Goal: Contribute content: Contribute content

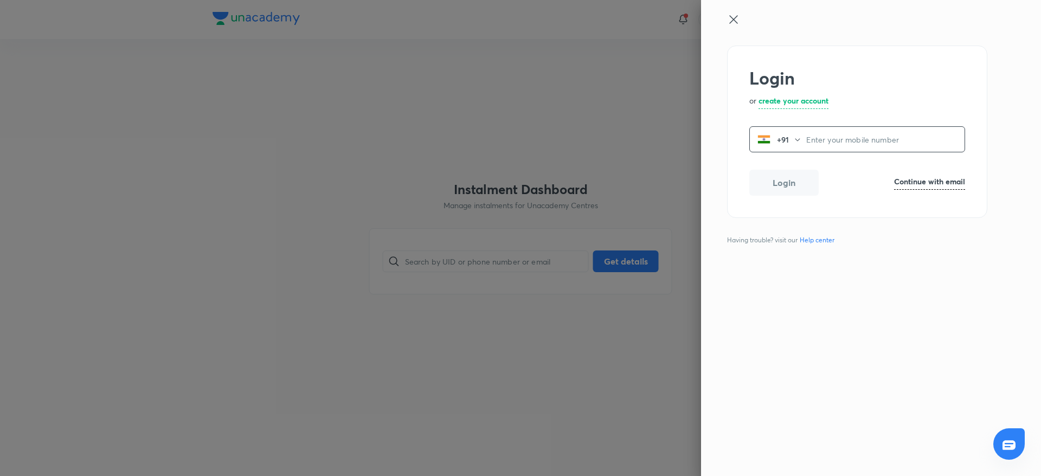
click at [732, 18] on icon at bounding box center [733, 19] width 13 height 13
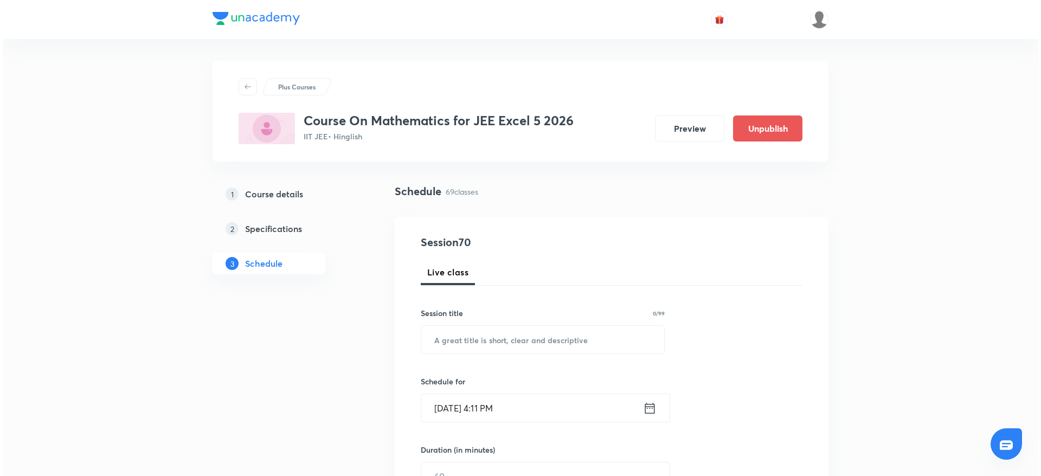
scroll to position [6193, 0]
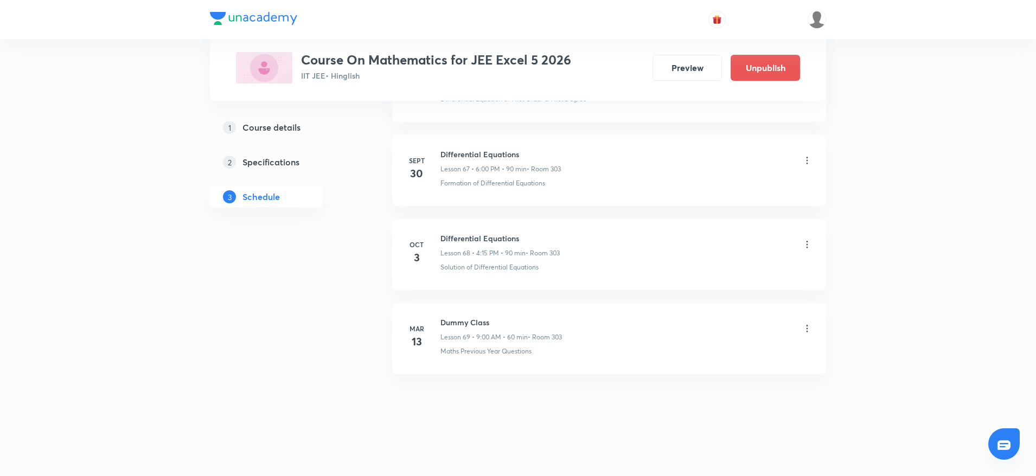
click at [805, 242] on icon at bounding box center [807, 244] width 11 height 11
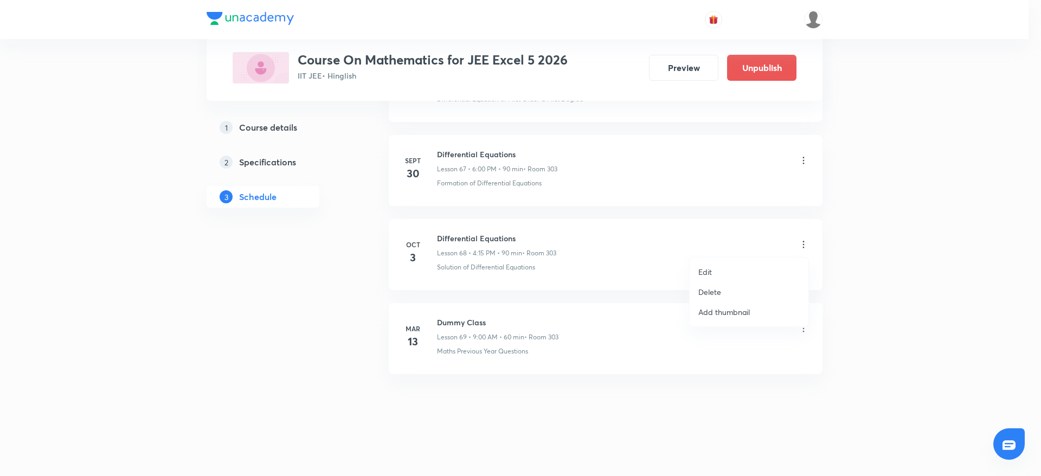
click at [716, 274] on li "Edit" at bounding box center [749, 272] width 119 height 20
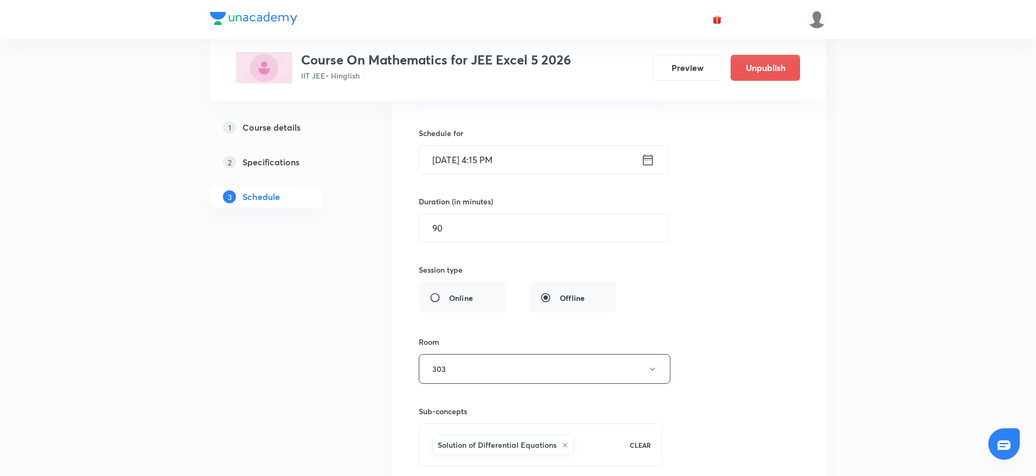
scroll to position [5787, 0]
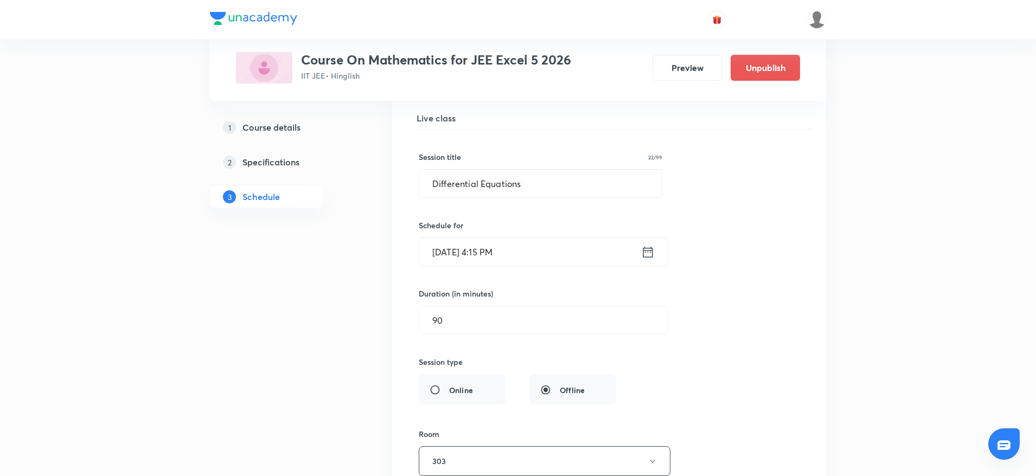
click at [454, 251] on input "Oct 3, 2025, 4:15 PM" at bounding box center [530, 252] width 222 height 28
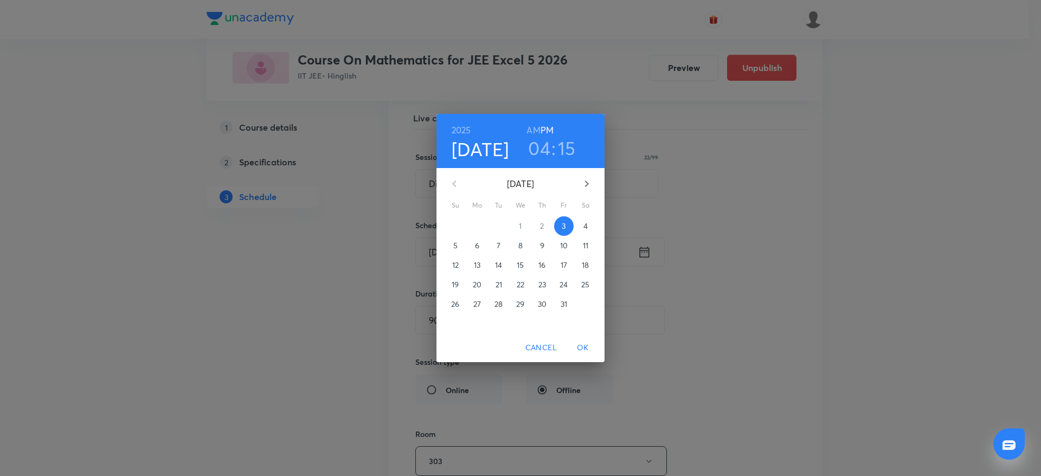
click at [587, 225] on p "4" at bounding box center [586, 226] width 4 height 11
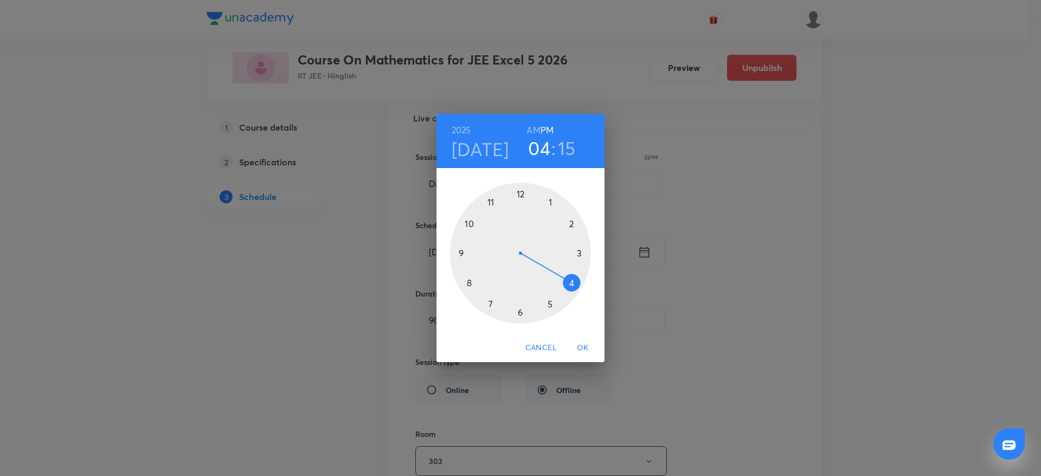
click at [581, 342] on span "OK" at bounding box center [583, 348] width 26 height 14
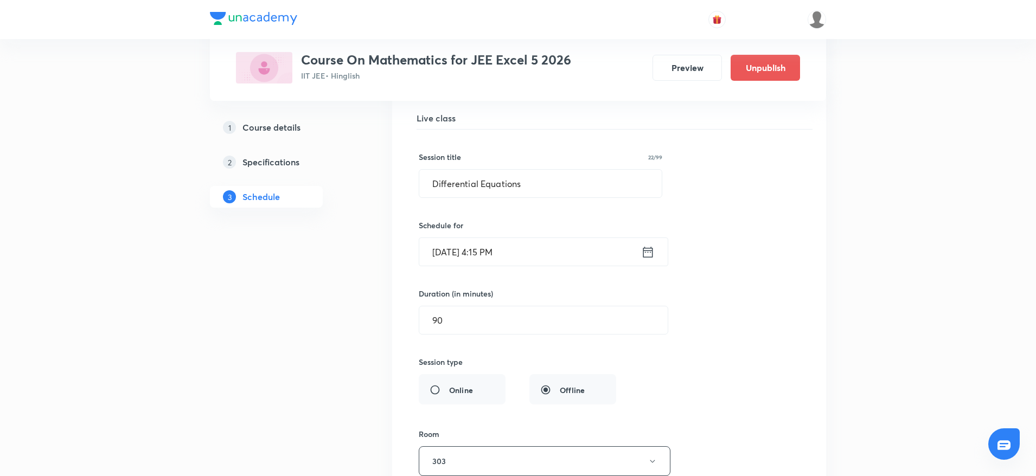
click at [488, 253] on input "[DATE] 4:15 PM" at bounding box center [530, 252] width 222 height 28
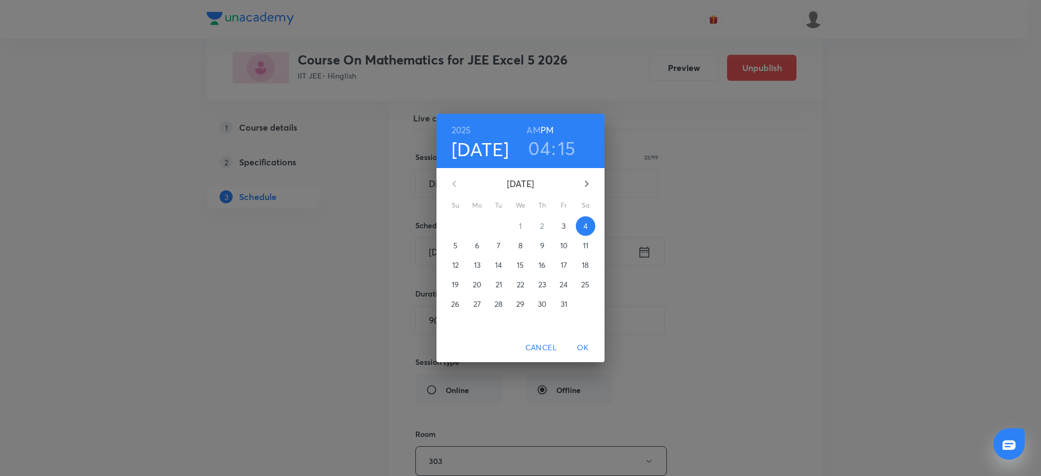
click at [541, 144] on h3 "04" at bounding box center [539, 148] width 22 height 23
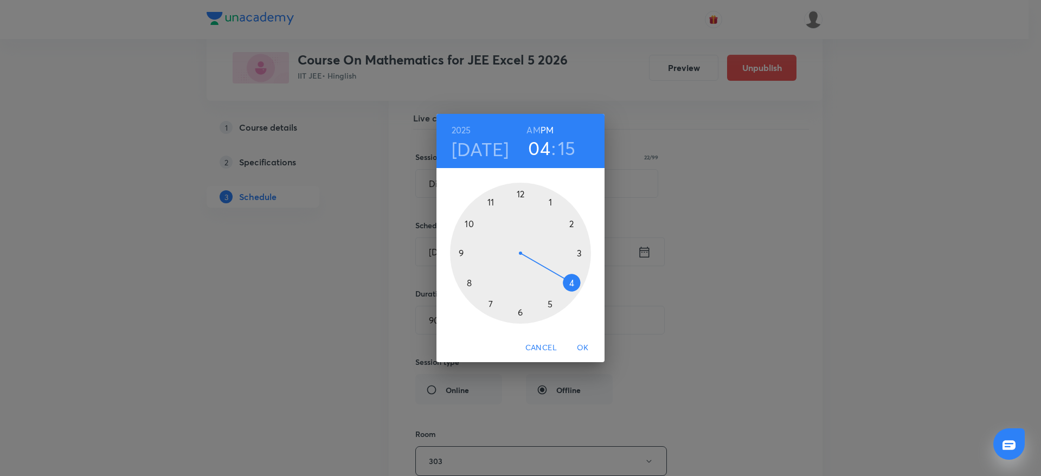
click at [523, 313] on div at bounding box center [520, 253] width 141 height 141
click at [518, 191] on div at bounding box center [520, 253] width 141 height 141
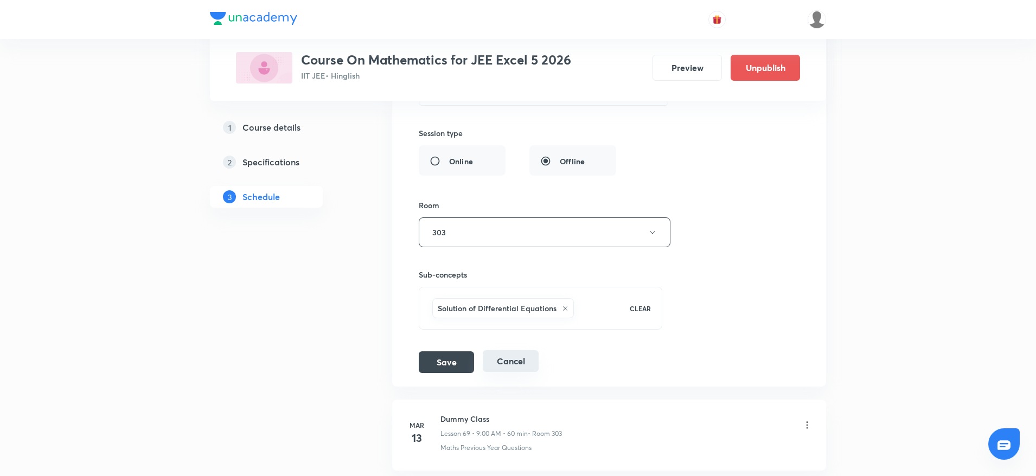
scroll to position [6031, 0]
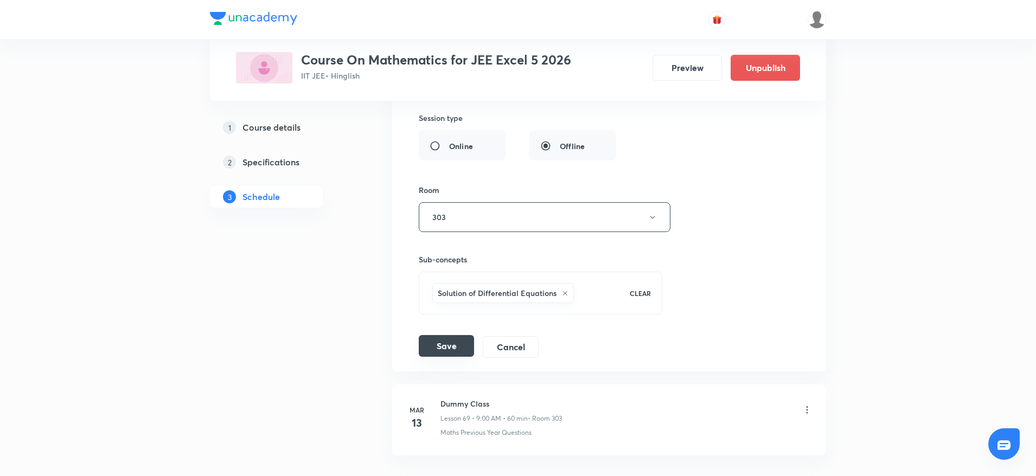
click at [453, 343] on button "Save" at bounding box center [446, 346] width 55 height 22
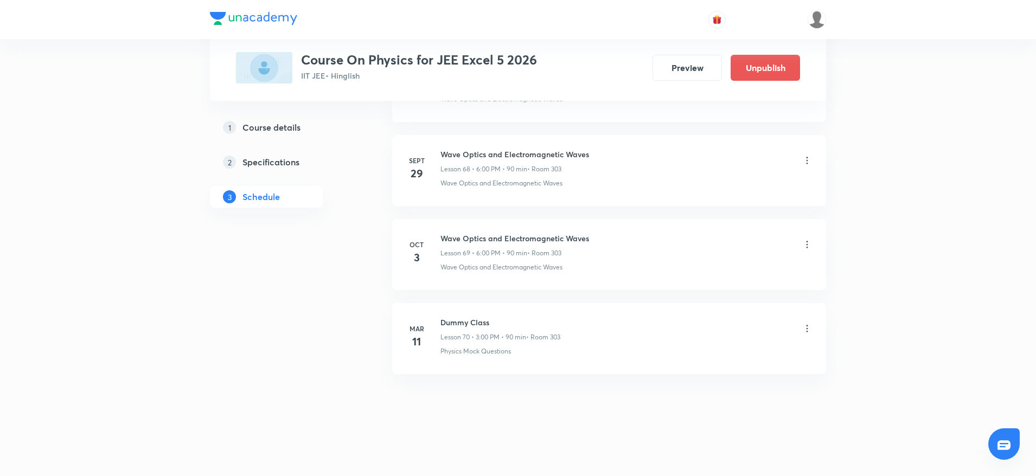
click at [805, 244] on icon at bounding box center [807, 244] width 11 height 11
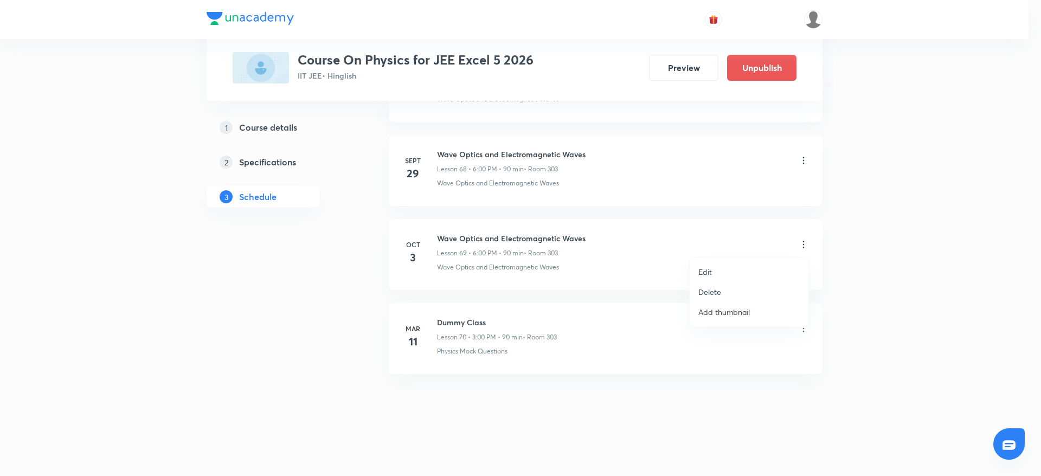
click at [725, 266] on li "Edit" at bounding box center [749, 272] width 119 height 20
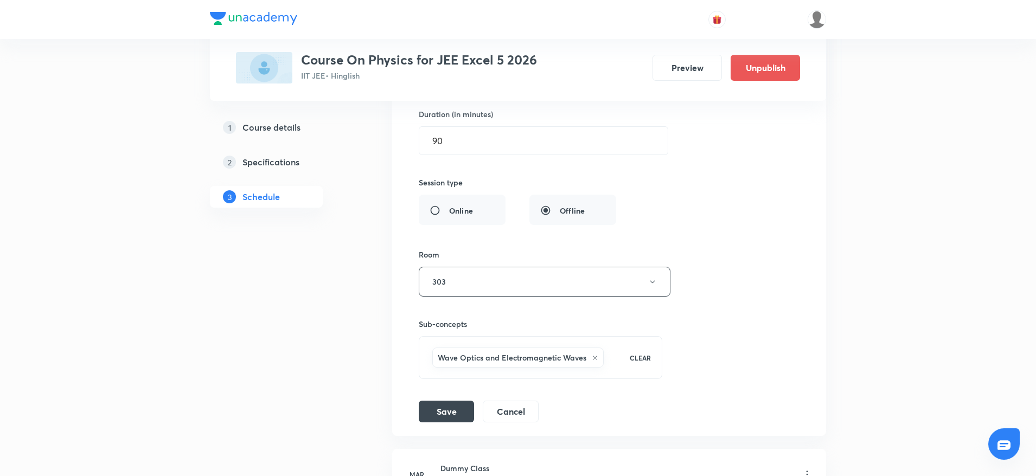
scroll to position [5952, 0]
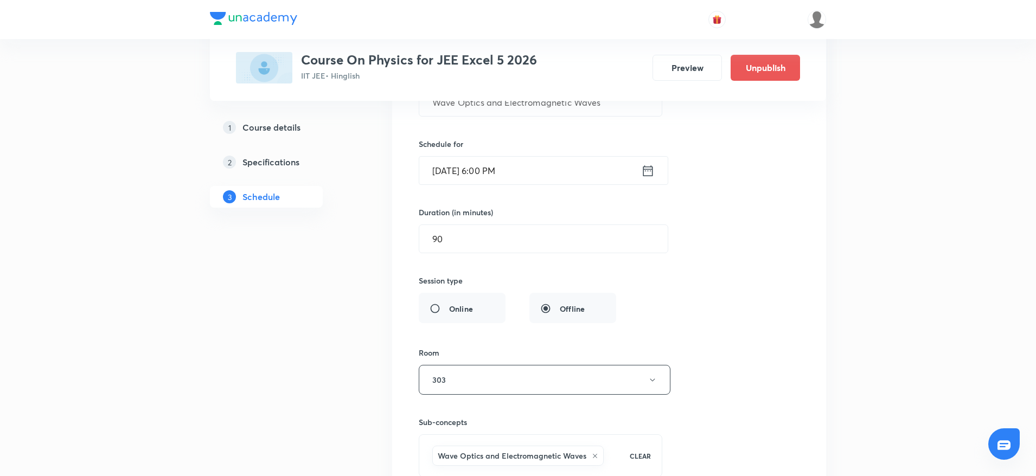
click at [483, 166] on input "[DATE] 6:00 PM" at bounding box center [530, 171] width 222 height 28
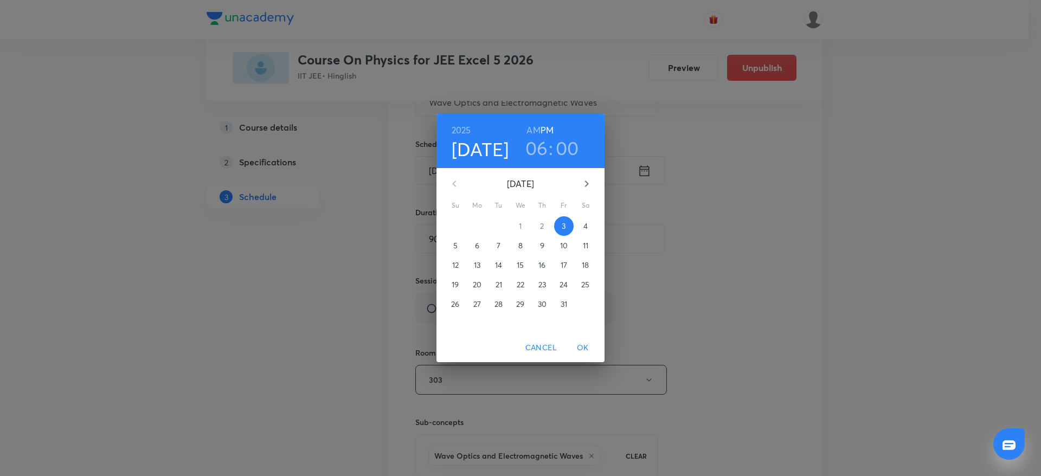
click at [530, 150] on h3 "06" at bounding box center [537, 148] width 23 height 23
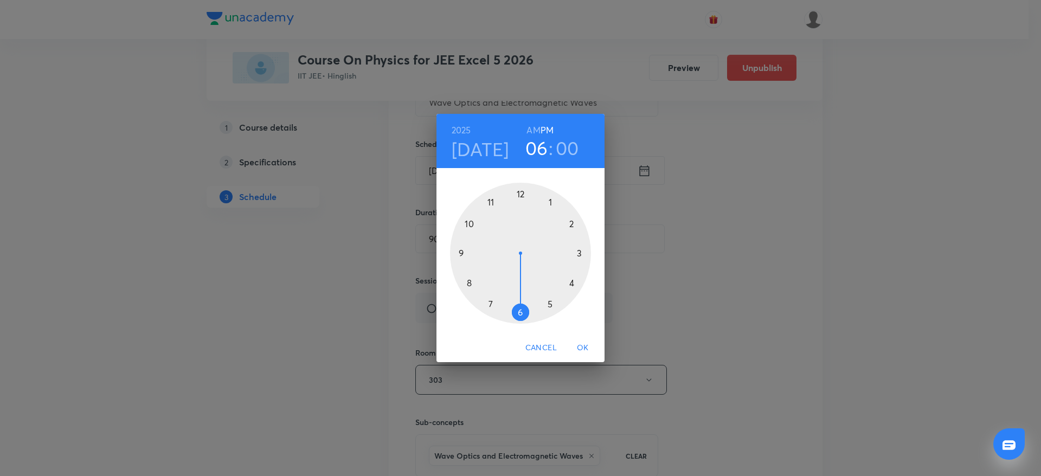
click at [569, 283] on div at bounding box center [520, 253] width 141 height 141
click at [587, 248] on div at bounding box center [520, 253] width 141 height 141
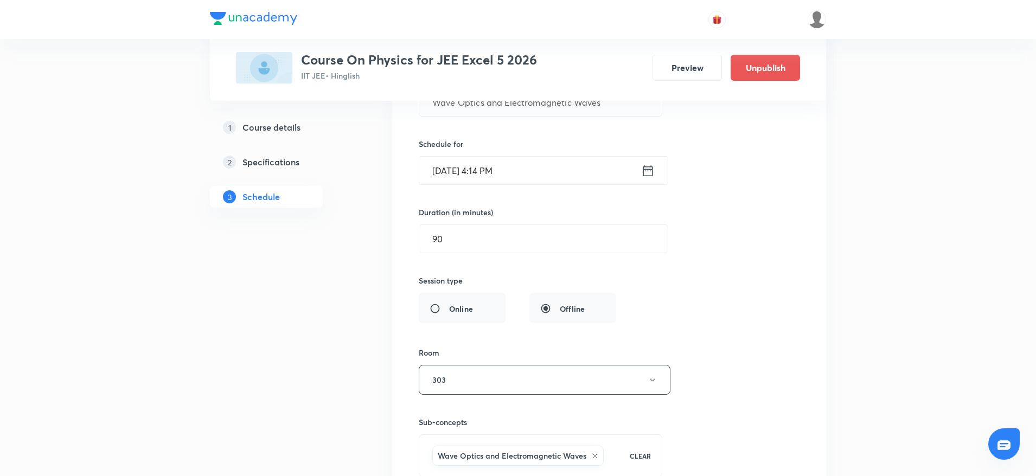
click at [496, 164] on input "Oct 3, 2025, 4:14 PM" at bounding box center [530, 171] width 222 height 28
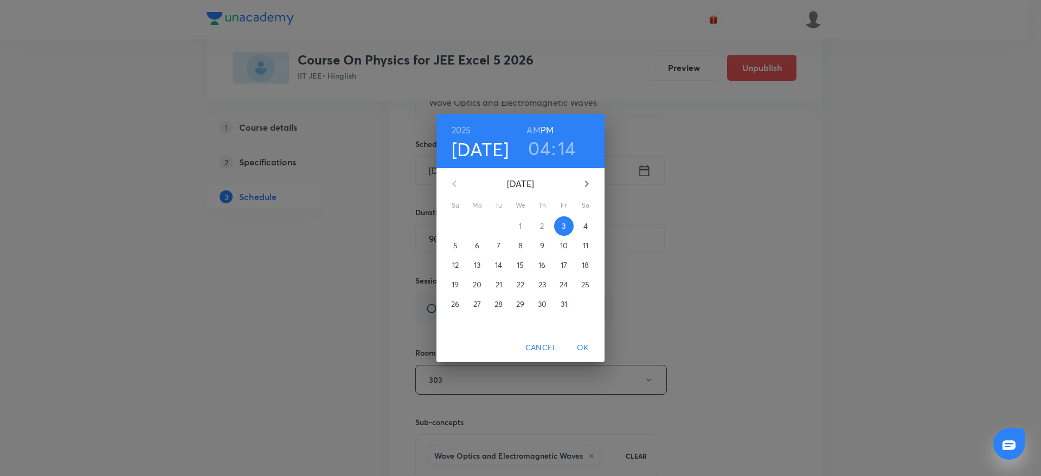
click at [561, 146] on h3 "14" at bounding box center [567, 148] width 18 height 23
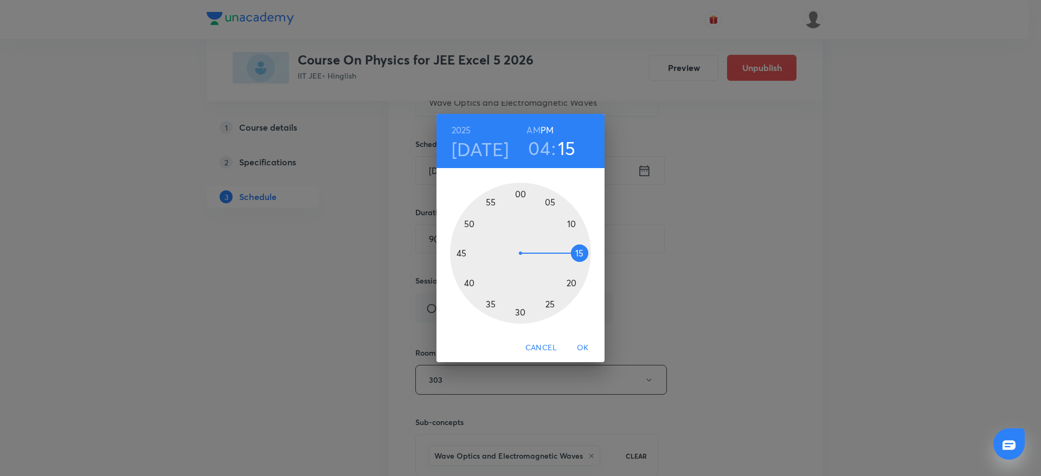
drag, startPoint x: 580, startPoint y: 246, endPoint x: 582, endPoint y: 253, distance: 7.4
click at [582, 253] on div at bounding box center [520, 253] width 141 height 141
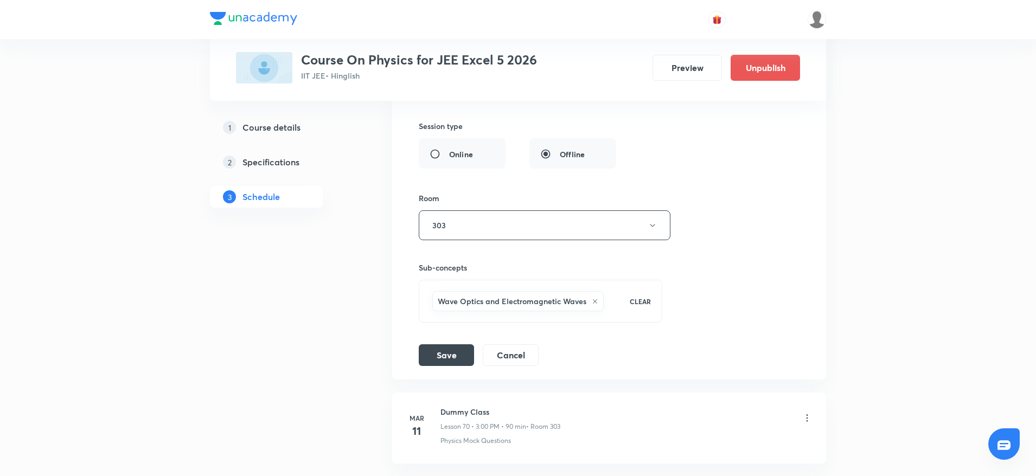
scroll to position [6196, 0]
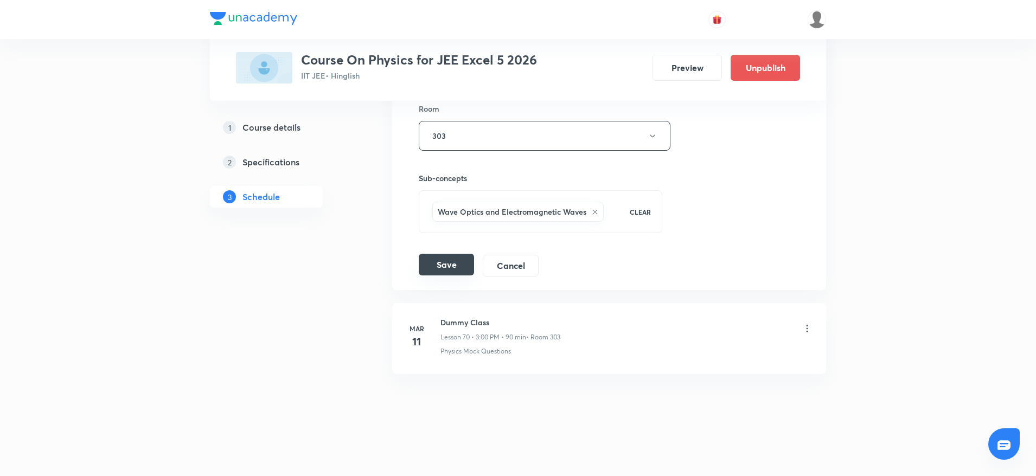
click at [452, 267] on button "Save" at bounding box center [446, 265] width 55 height 22
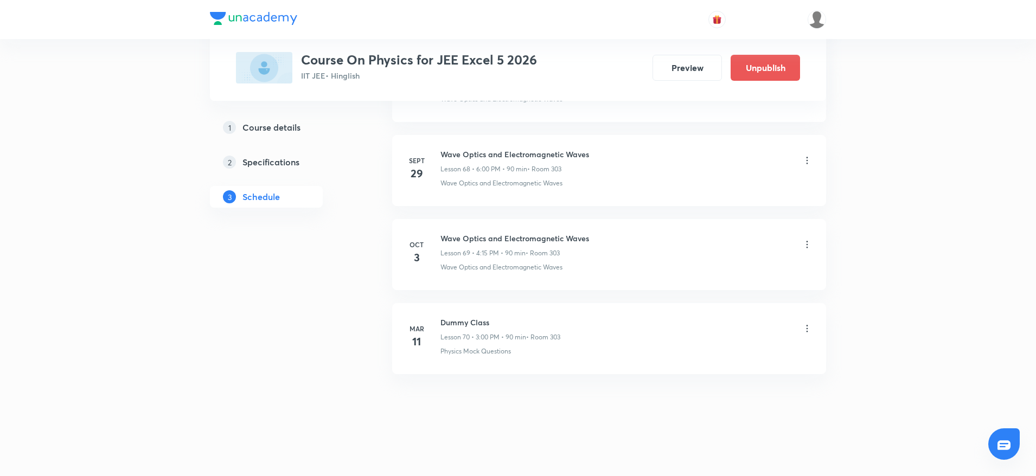
scroll to position [5779, 0]
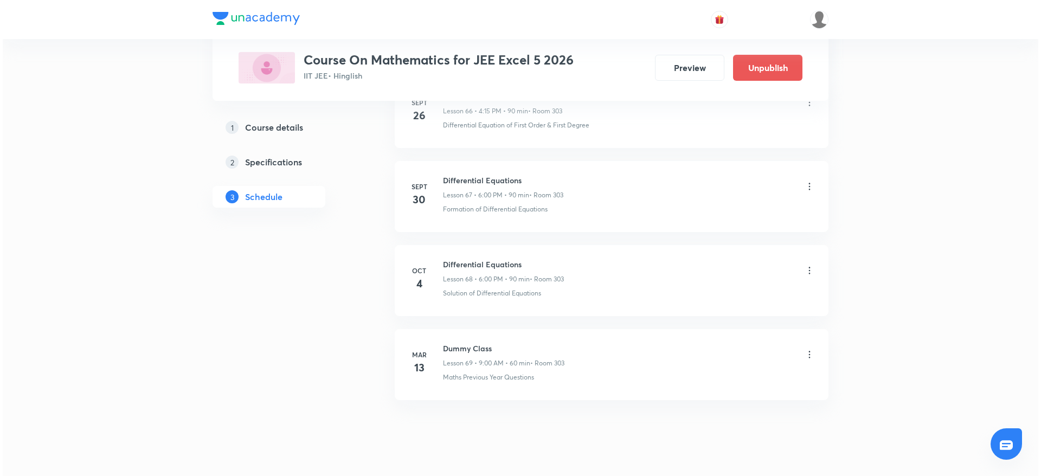
scroll to position [6193, 0]
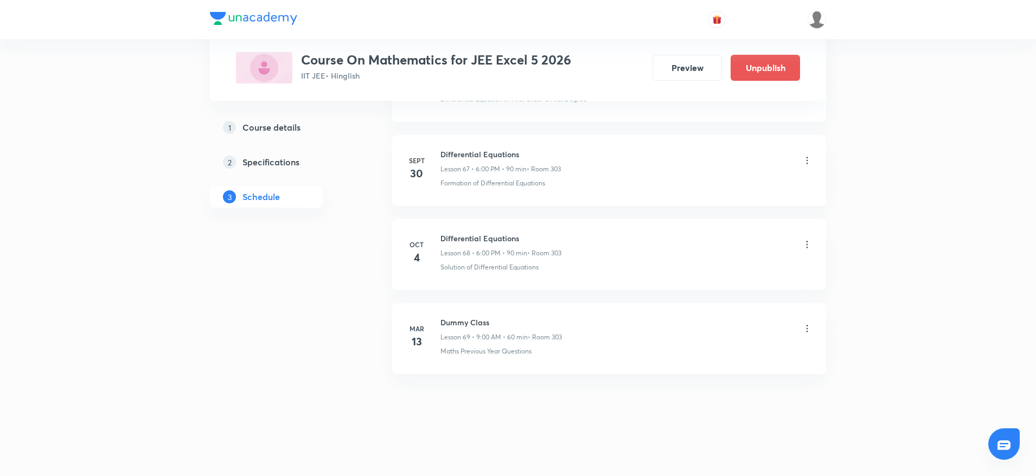
click at [809, 243] on icon at bounding box center [807, 244] width 11 height 11
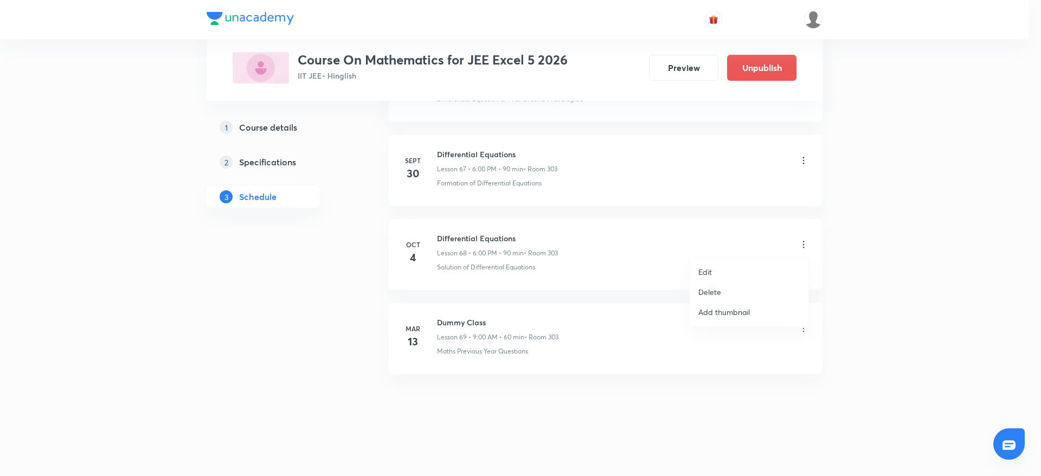
click at [693, 273] on li "Edit" at bounding box center [749, 272] width 119 height 20
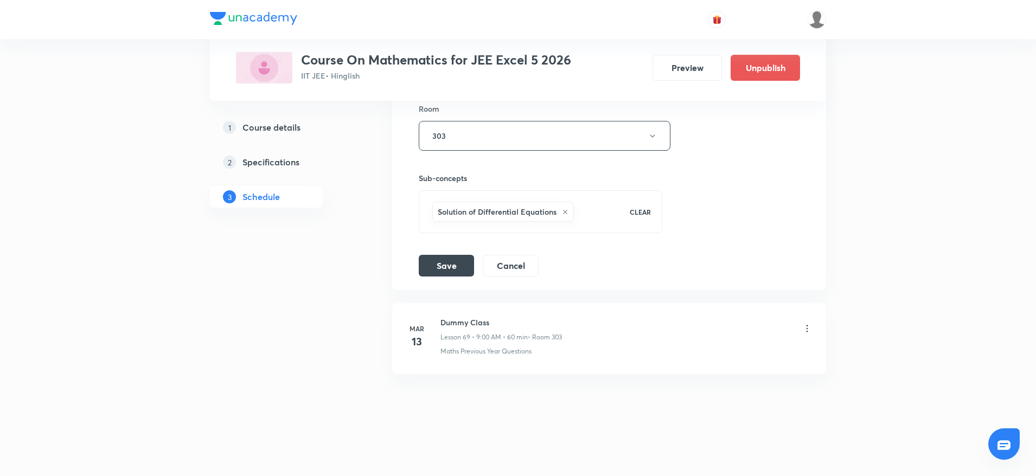
scroll to position [5787, 0]
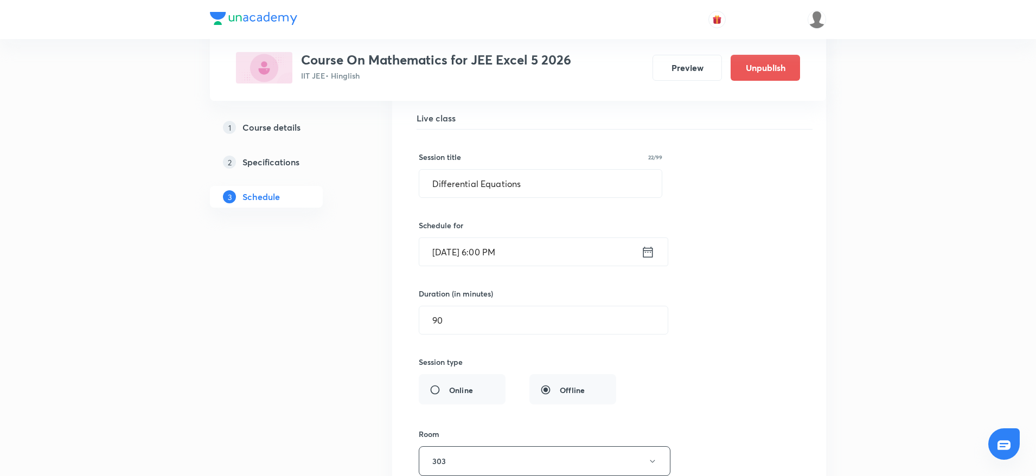
click at [454, 252] on input "[DATE] 6:00 PM" at bounding box center [530, 252] width 222 height 28
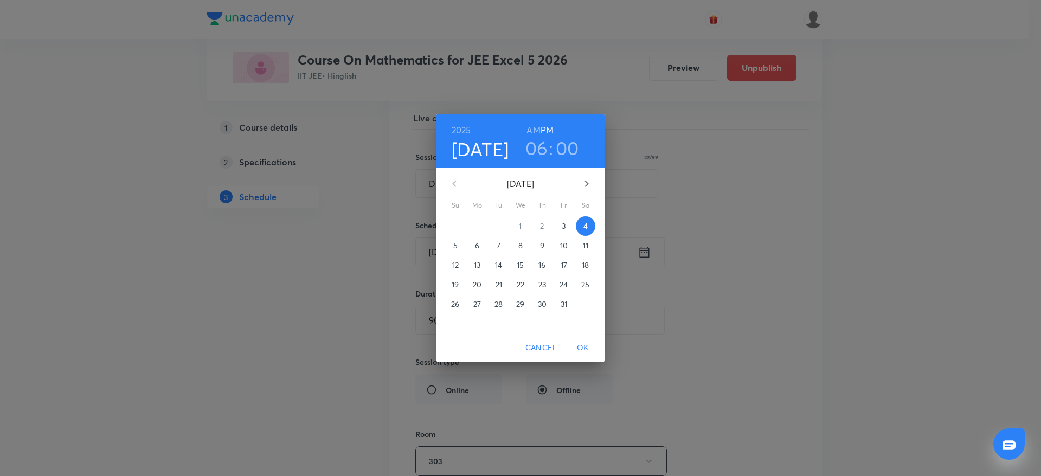
click at [565, 219] on button "3" at bounding box center [564, 226] width 20 height 20
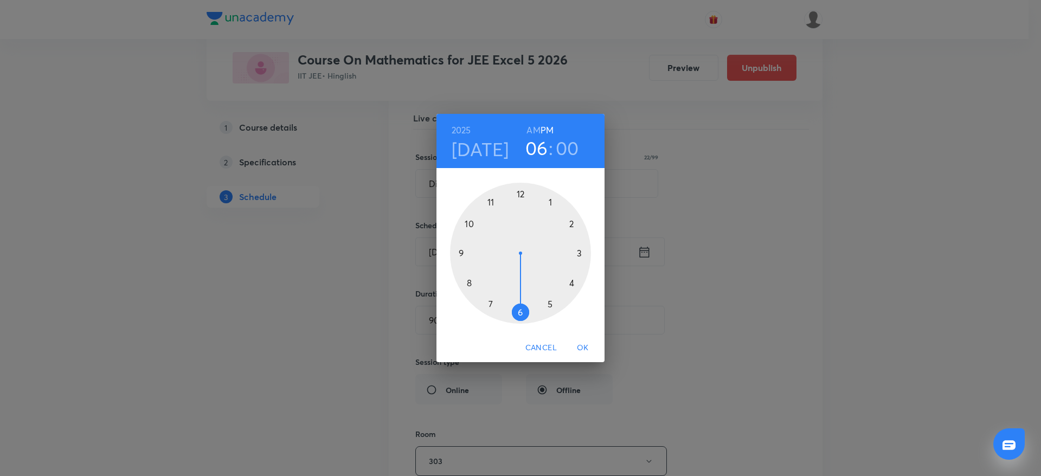
click at [582, 344] on span "OK" at bounding box center [583, 348] width 26 height 14
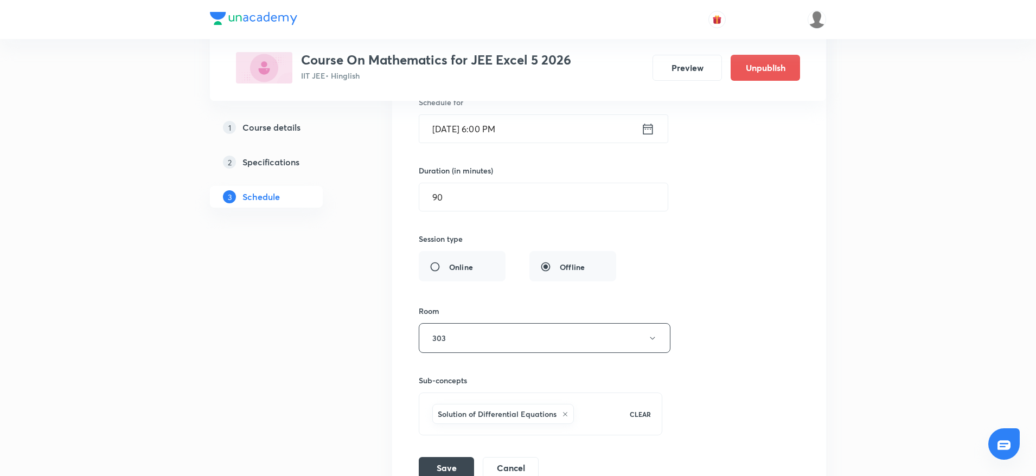
scroll to position [6112, 0]
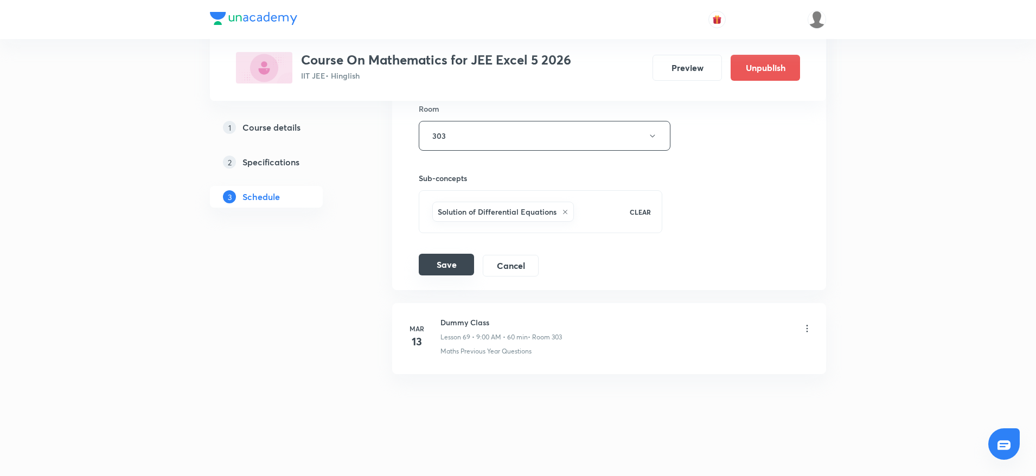
click at [442, 267] on button "Save" at bounding box center [446, 265] width 55 height 22
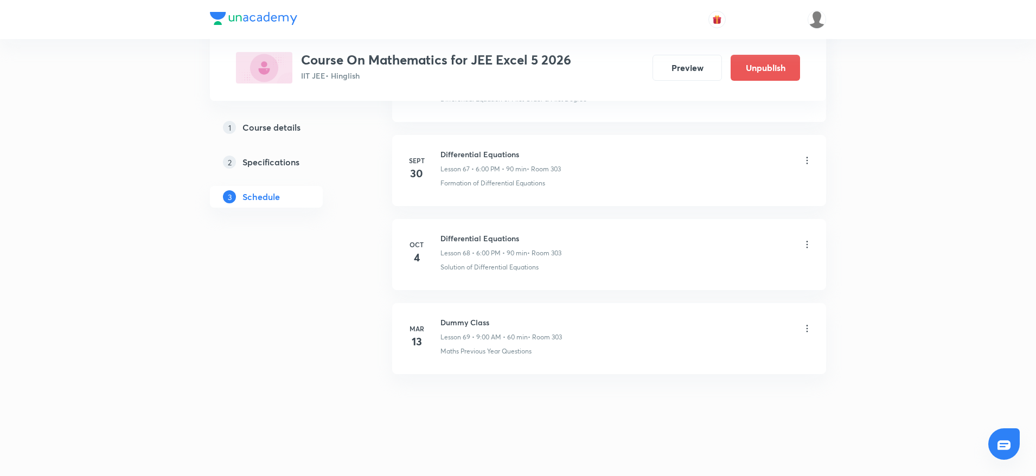
scroll to position [5695, 0]
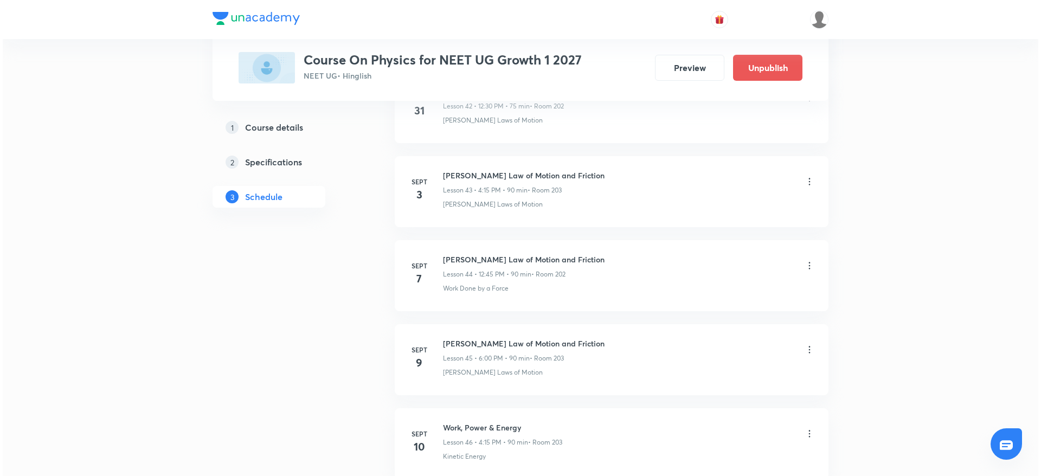
scroll to position [4848, 0]
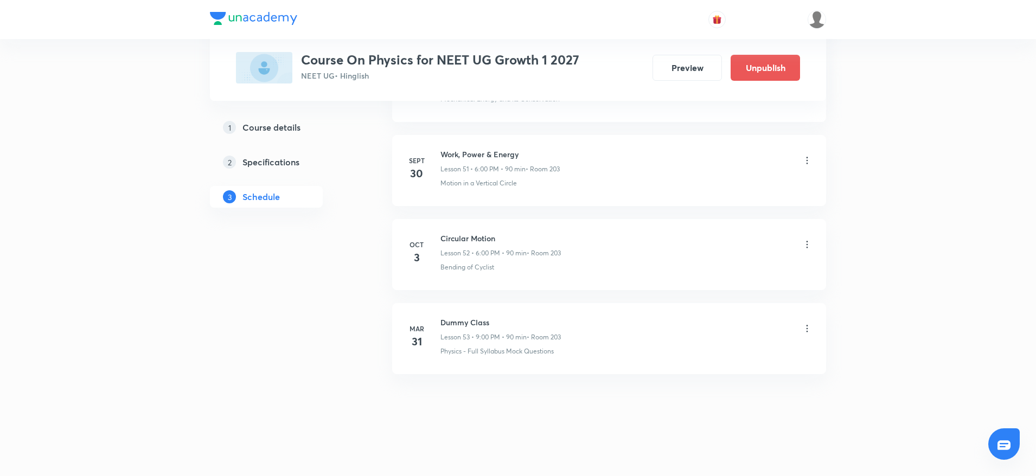
click at [809, 243] on icon at bounding box center [807, 244] width 11 height 11
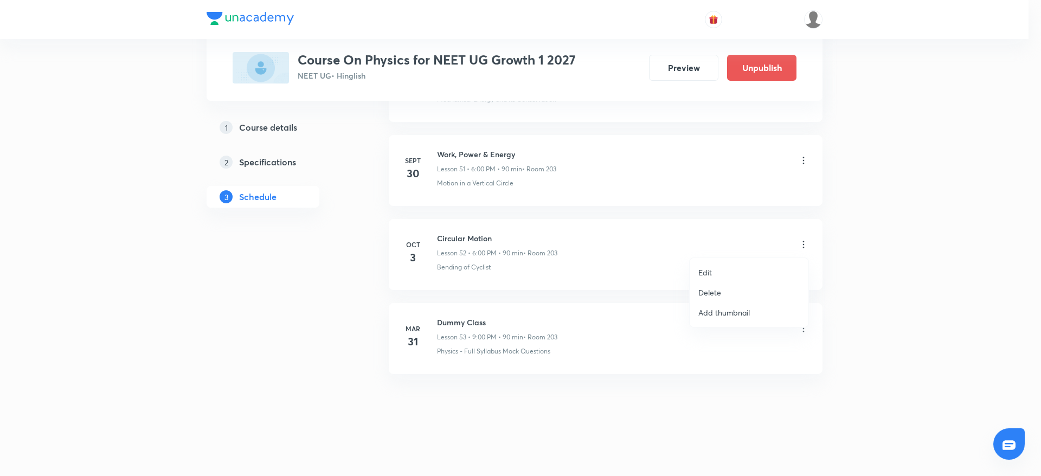
click at [719, 268] on li "Edit" at bounding box center [749, 272] width 119 height 20
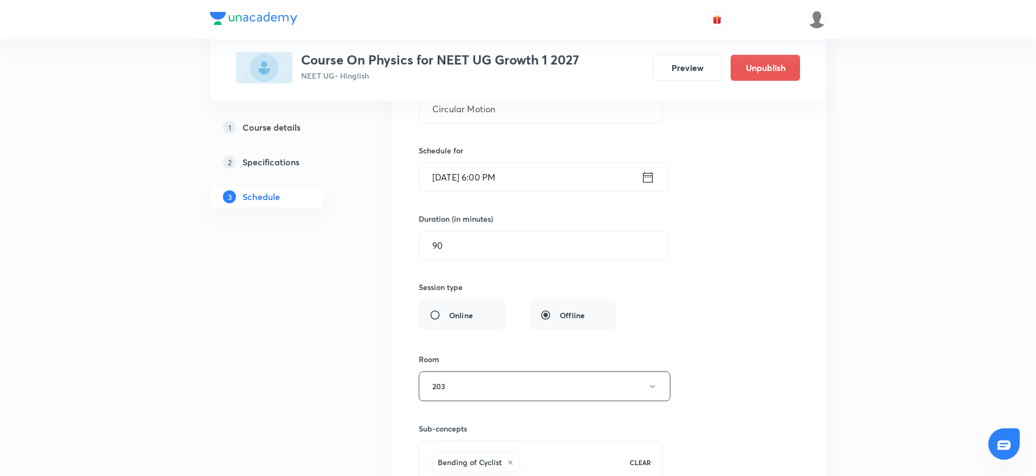
scroll to position [4442, 0]
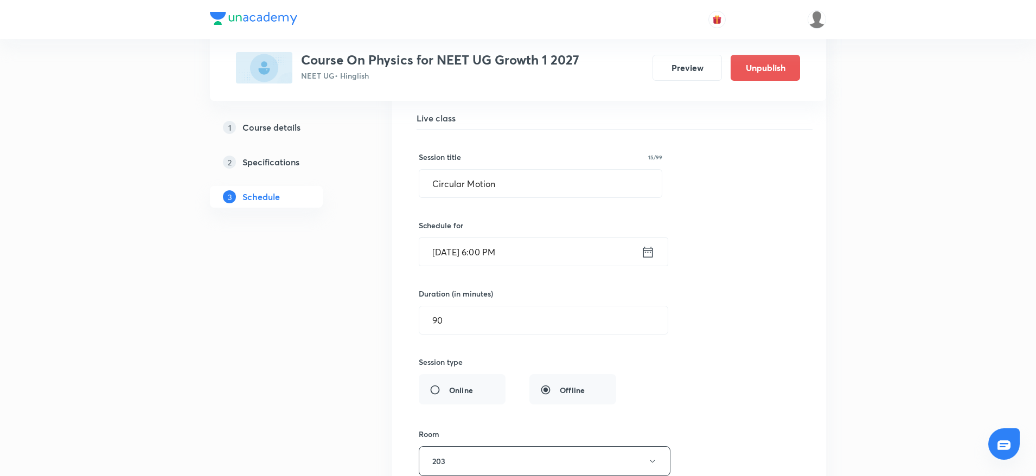
click at [449, 246] on input "[DATE] 6:00 PM" at bounding box center [530, 252] width 222 height 28
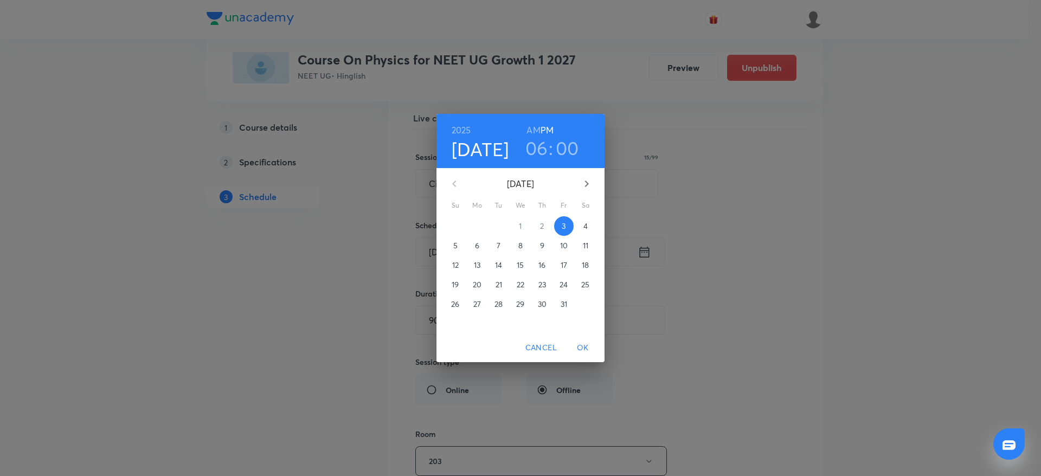
click at [588, 228] on p "4" at bounding box center [586, 226] width 4 height 11
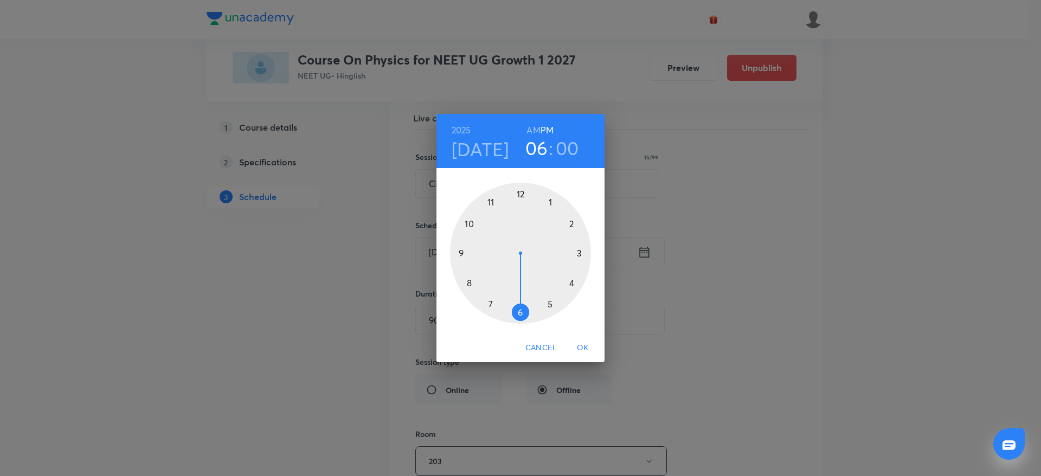
click at [575, 284] on div at bounding box center [520, 253] width 141 height 141
click at [588, 252] on div at bounding box center [520, 253] width 141 height 141
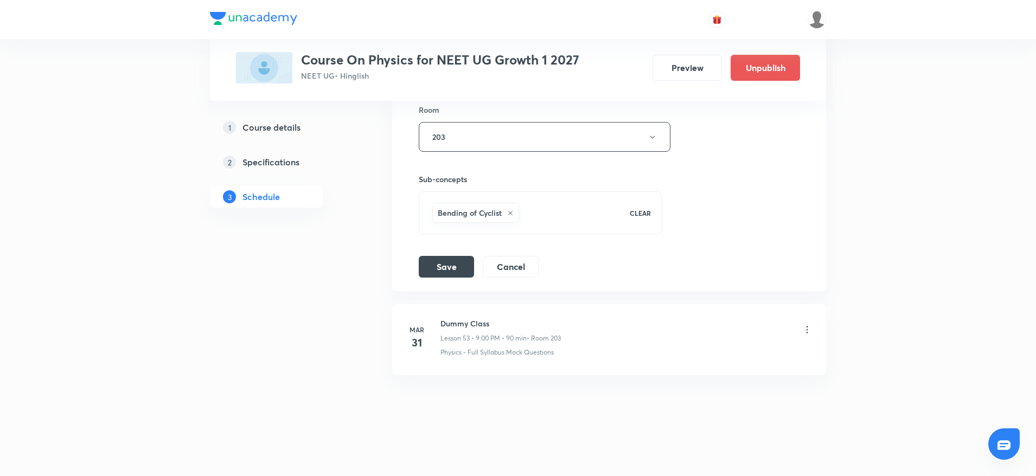
scroll to position [4767, 0]
click at [440, 259] on button "Save" at bounding box center [446, 265] width 55 height 22
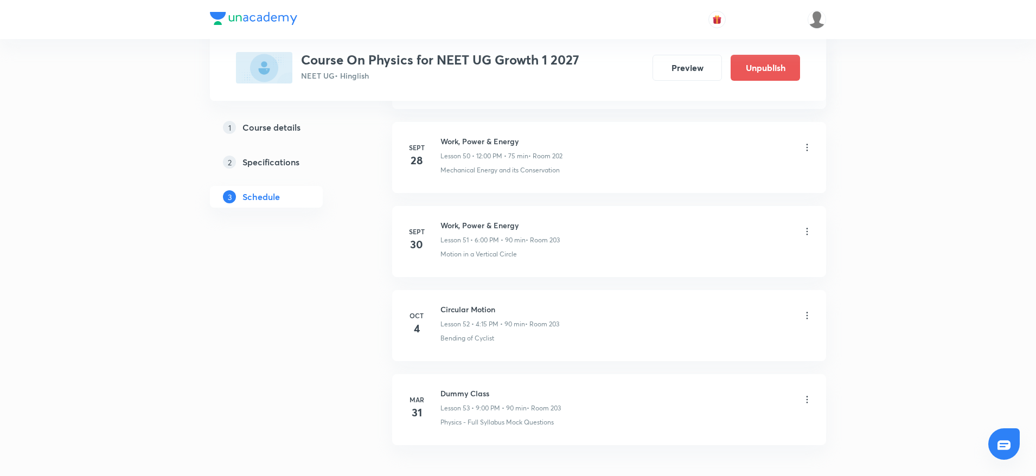
scroll to position [4350, 0]
